Goal: Book appointment/travel/reservation

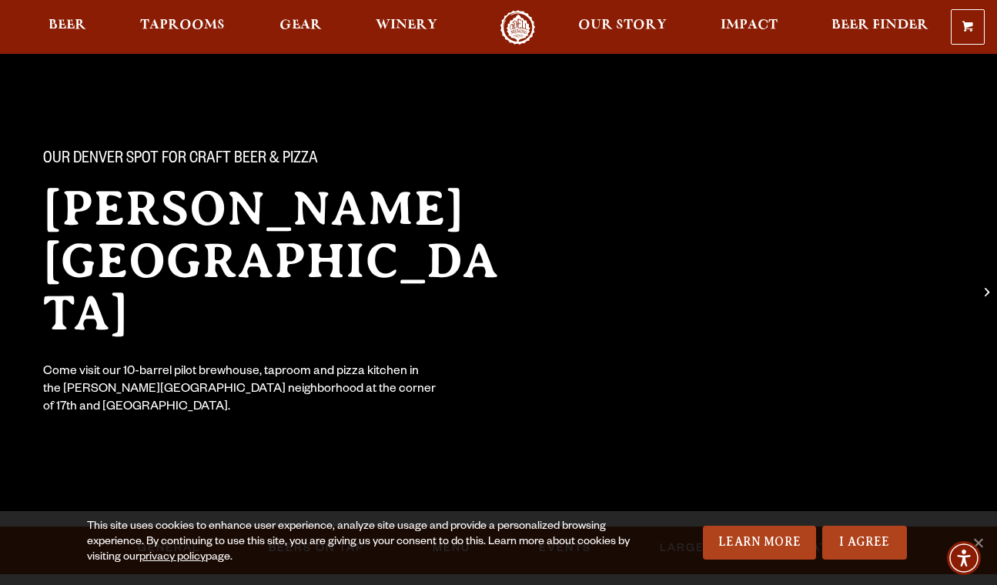
scroll to position [77, 0]
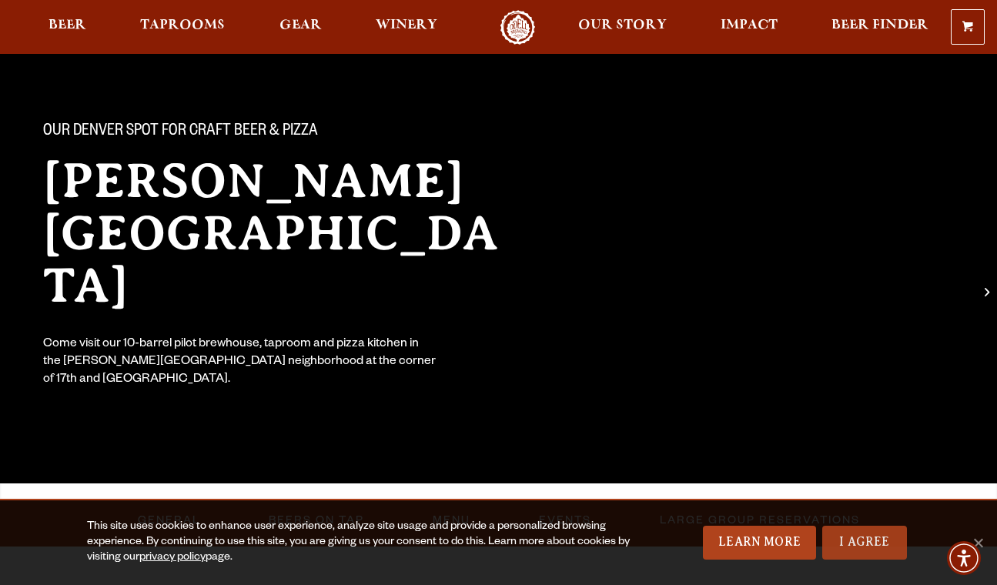
click at [870, 549] on link "I Agree" at bounding box center [864, 543] width 85 height 34
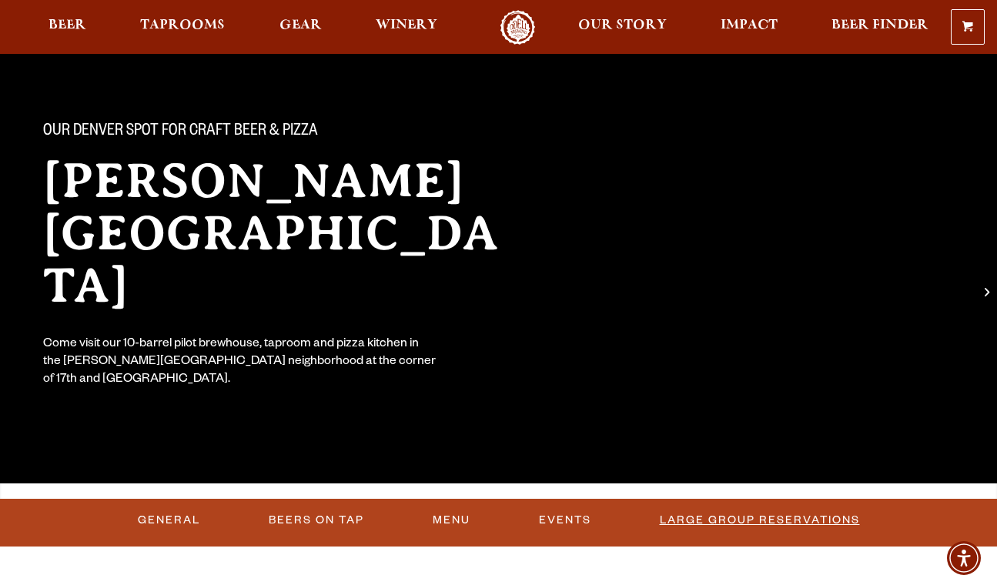
click at [764, 516] on link "Large Group Reservations" at bounding box center [759, 520] width 212 height 35
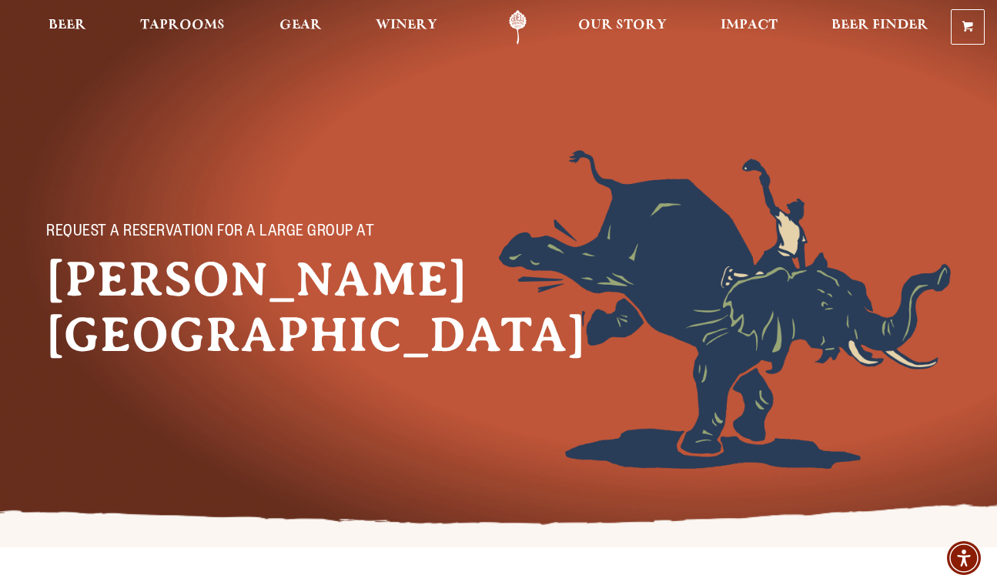
click at [162, 311] on h1 "[PERSON_NAME][GEOGRAPHIC_DATA]" at bounding box center [230, 307] width 369 height 111
click at [165, 28] on span "Taprooms" at bounding box center [182, 25] width 85 height 12
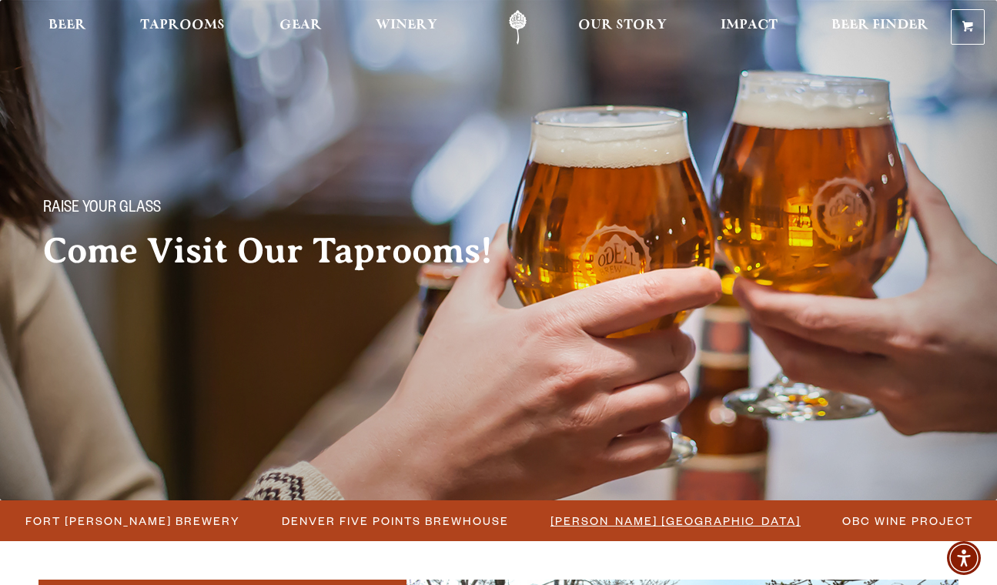
click at [593, 525] on span "[PERSON_NAME] [GEOGRAPHIC_DATA]" at bounding box center [675, 521] width 250 height 22
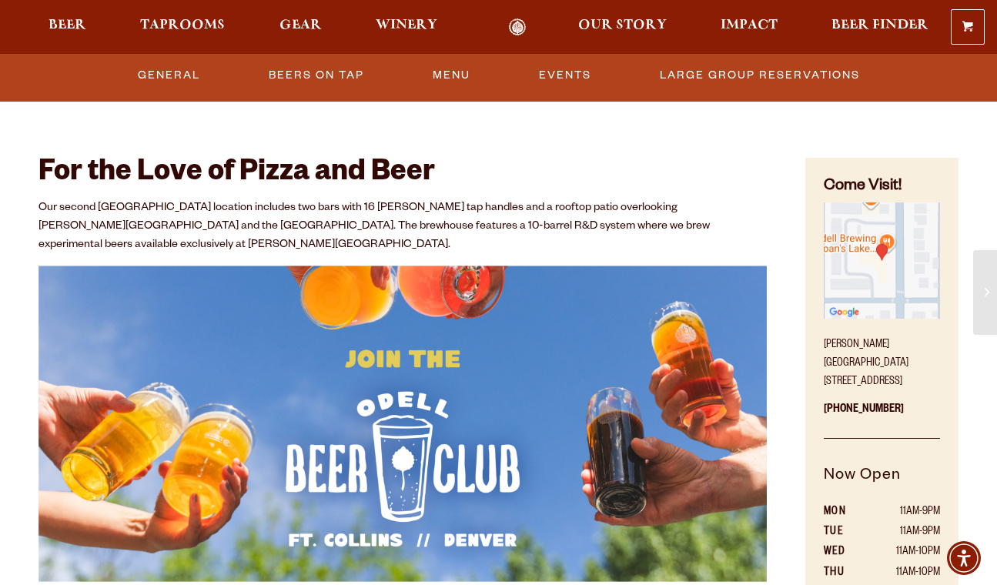
scroll to position [308, 0]
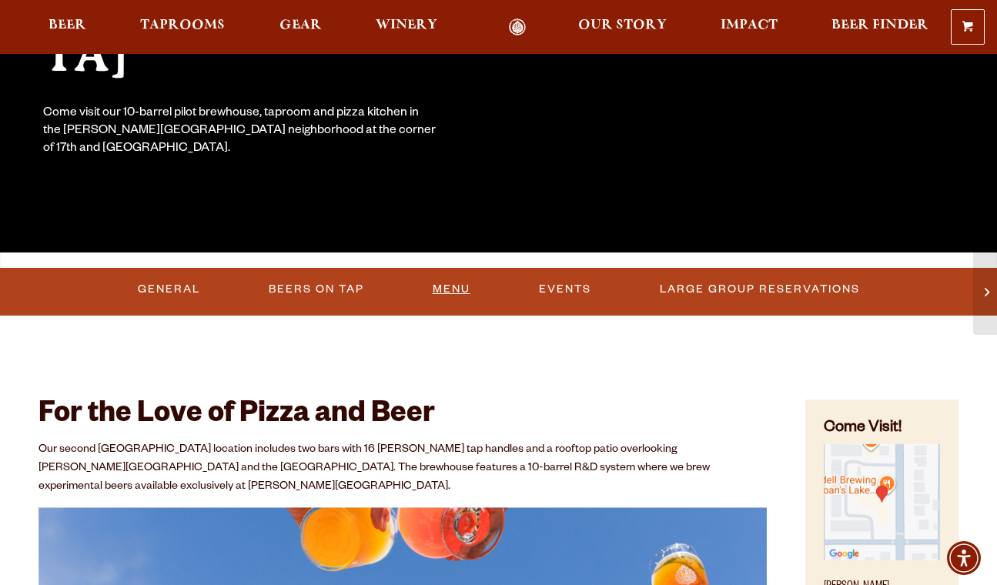
click at [449, 292] on link "Menu" at bounding box center [451, 289] width 50 height 35
